Goal: Transaction & Acquisition: Purchase product/service

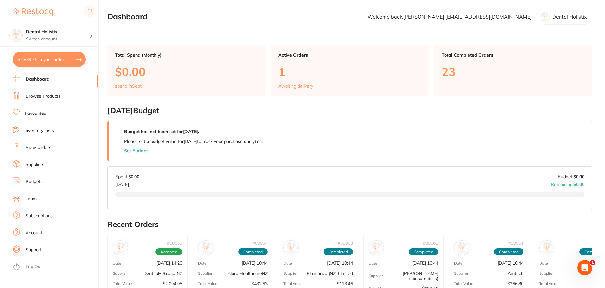
click at [68, 56] on button "$2,884.75 in your order" at bounding box center [49, 59] width 73 height 15
checkbox input "true"
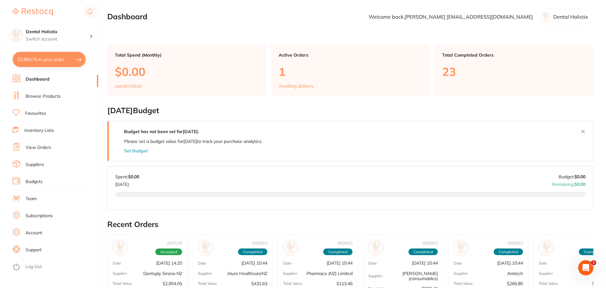
checkbox input "true"
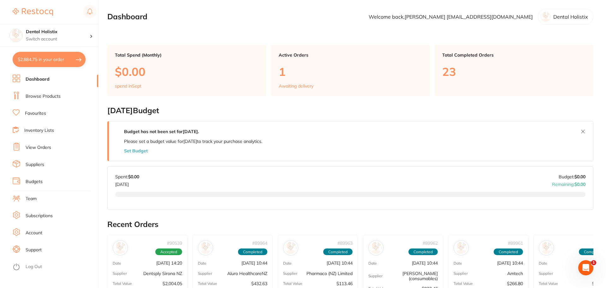
checkbox input "true"
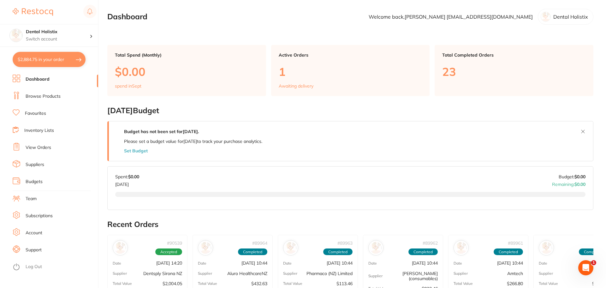
checkbox input "true"
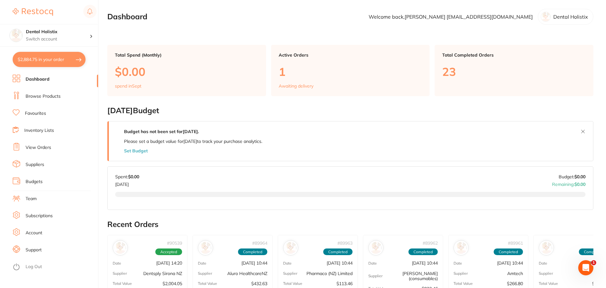
checkbox input "true"
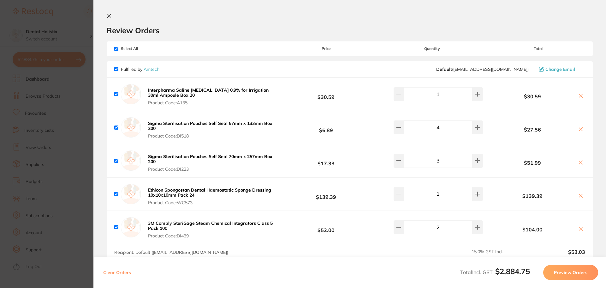
click at [40, 143] on section "Update RRP Set your pre negotiated price for this item. Item Agreed RRP (excl. …" at bounding box center [303, 144] width 606 height 288
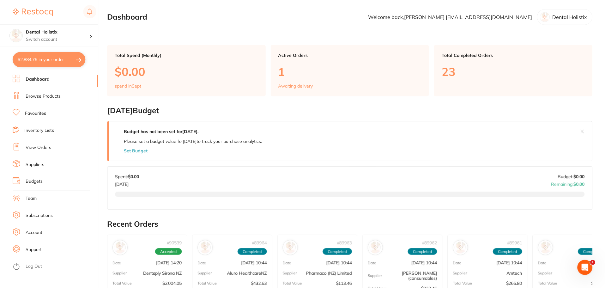
scroll to position [4, 0]
